Goal: Task Accomplishment & Management: Manage account settings

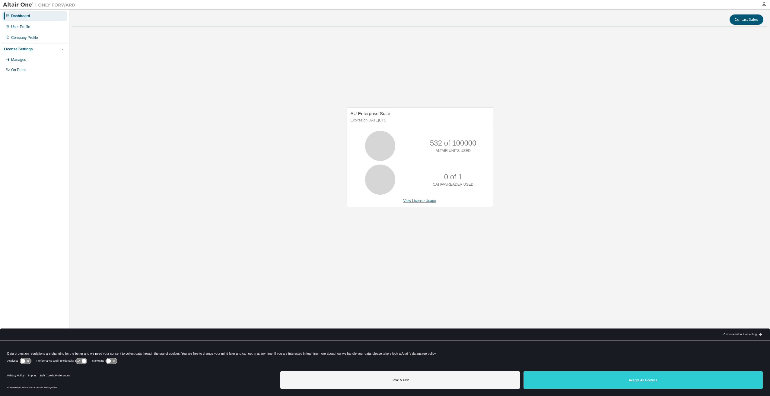
click at [430, 199] on link "View License Usage" at bounding box center [419, 201] width 33 height 4
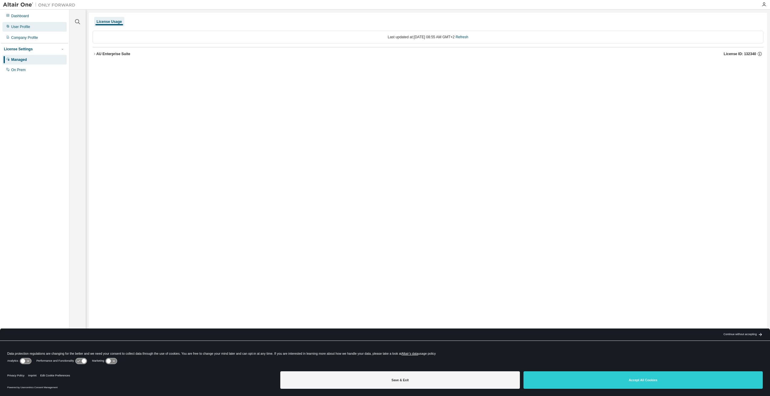
click at [13, 26] on div "User Profile" at bounding box center [20, 26] width 19 height 5
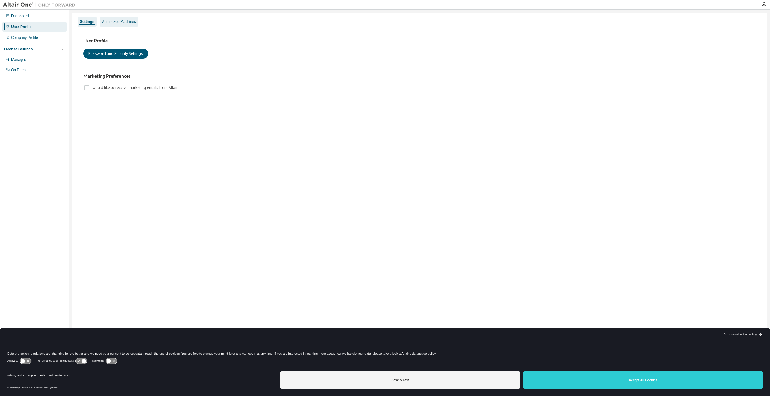
click at [103, 21] on div "Authorized Machines" at bounding box center [119, 21] width 34 height 5
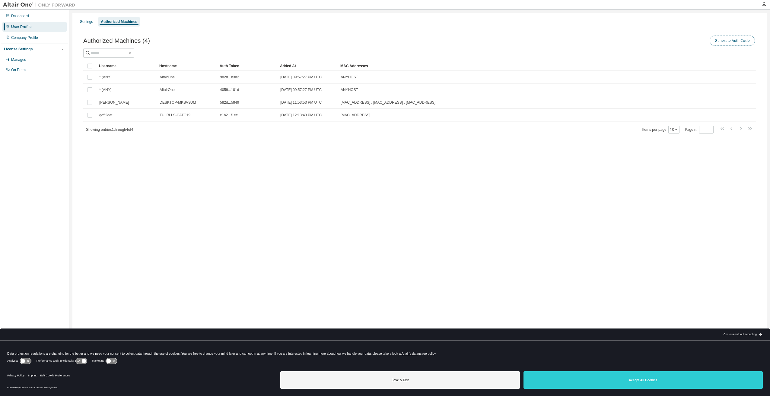
click at [754, 38] on button "Generate Auth Code" at bounding box center [732, 41] width 45 height 10
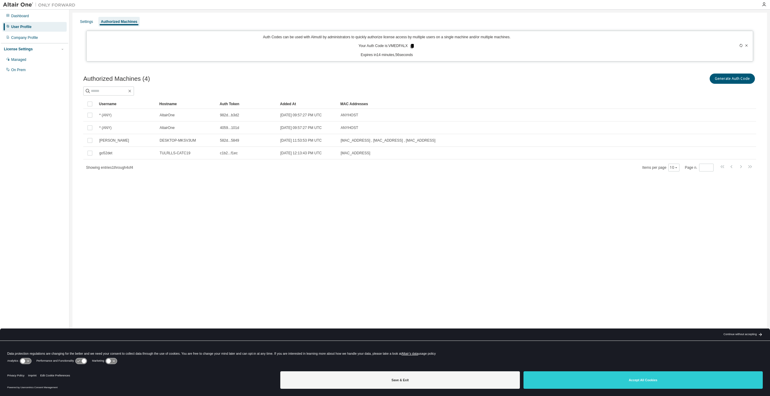
click at [412, 46] on icon at bounding box center [412, 46] width 3 height 4
